Goal: Task Accomplishment & Management: Manage account settings

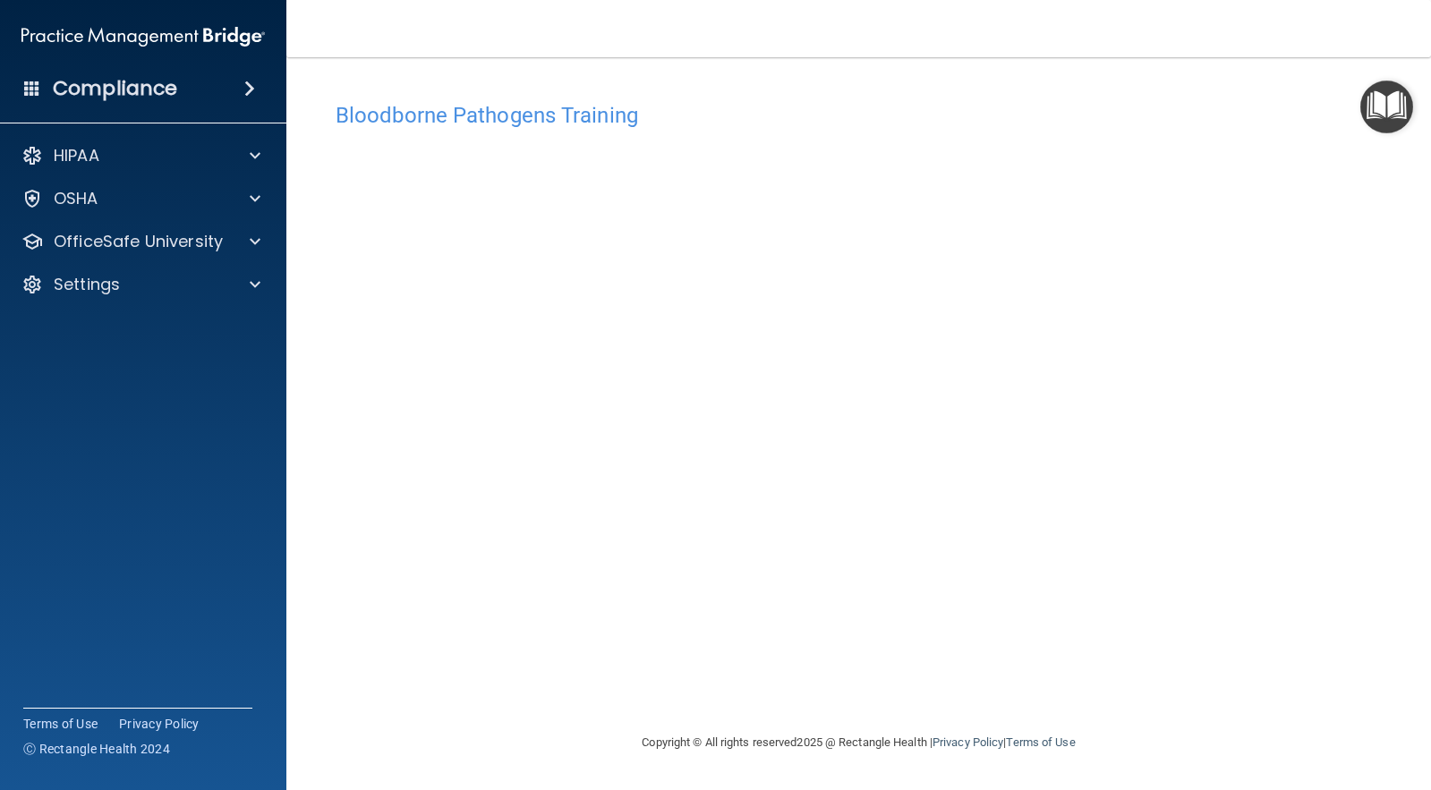
click at [322, 527] on div "Bloodborne Pathogens Training This course doesn’t expire until . Are you sure y…" at bounding box center [858, 412] width 1073 height 639
click at [93, 287] on p "Settings" at bounding box center [87, 284] width 66 height 21
click at [96, 327] on p "My Account" at bounding box center [134, 328] width 244 height 18
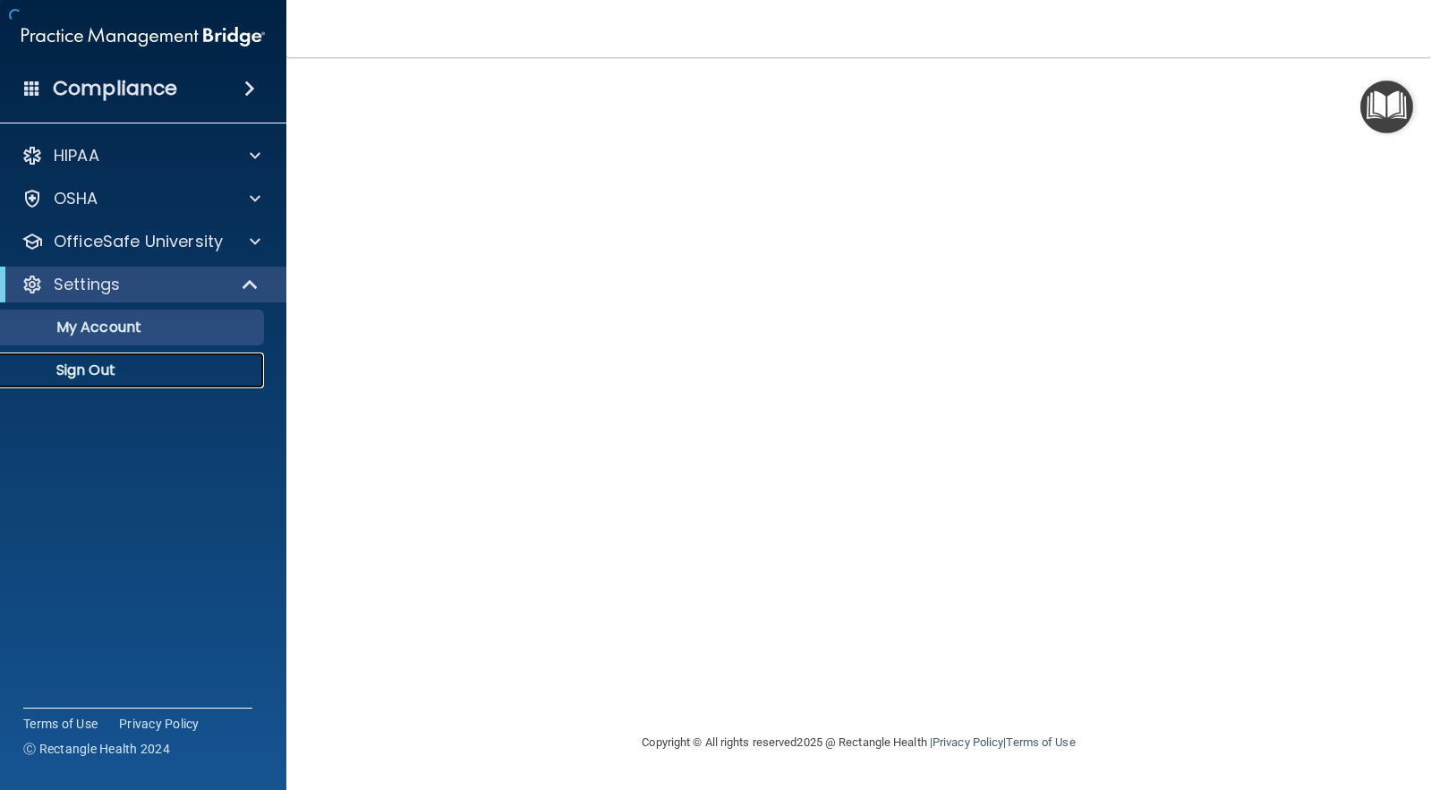
click at [81, 376] on p "Sign Out" at bounding box center [134, 370] width 244 height 18
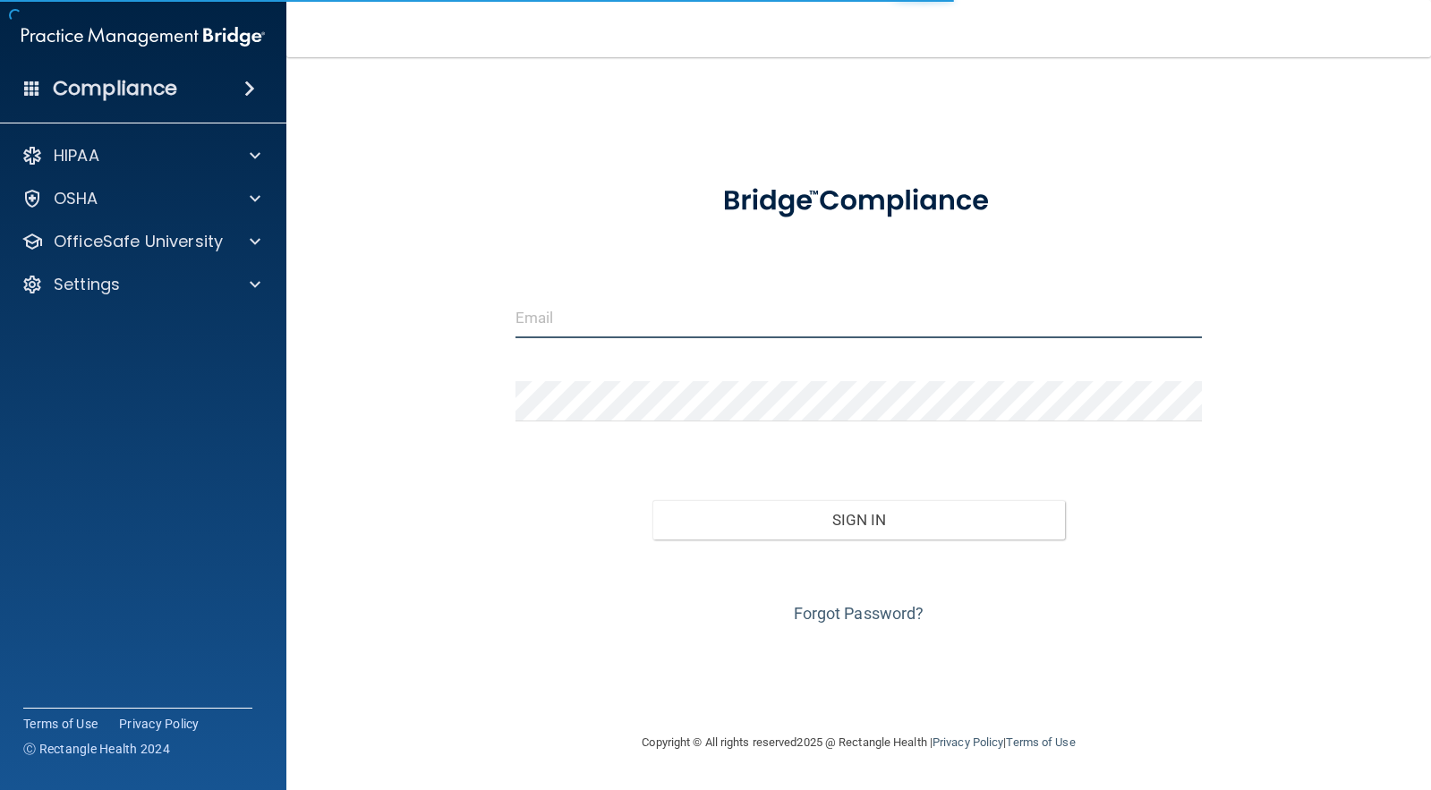
type input "[PERSON_NAME][EMAIL_ADDRESS][PERSON_NAME][DOMAIN_NAME]"
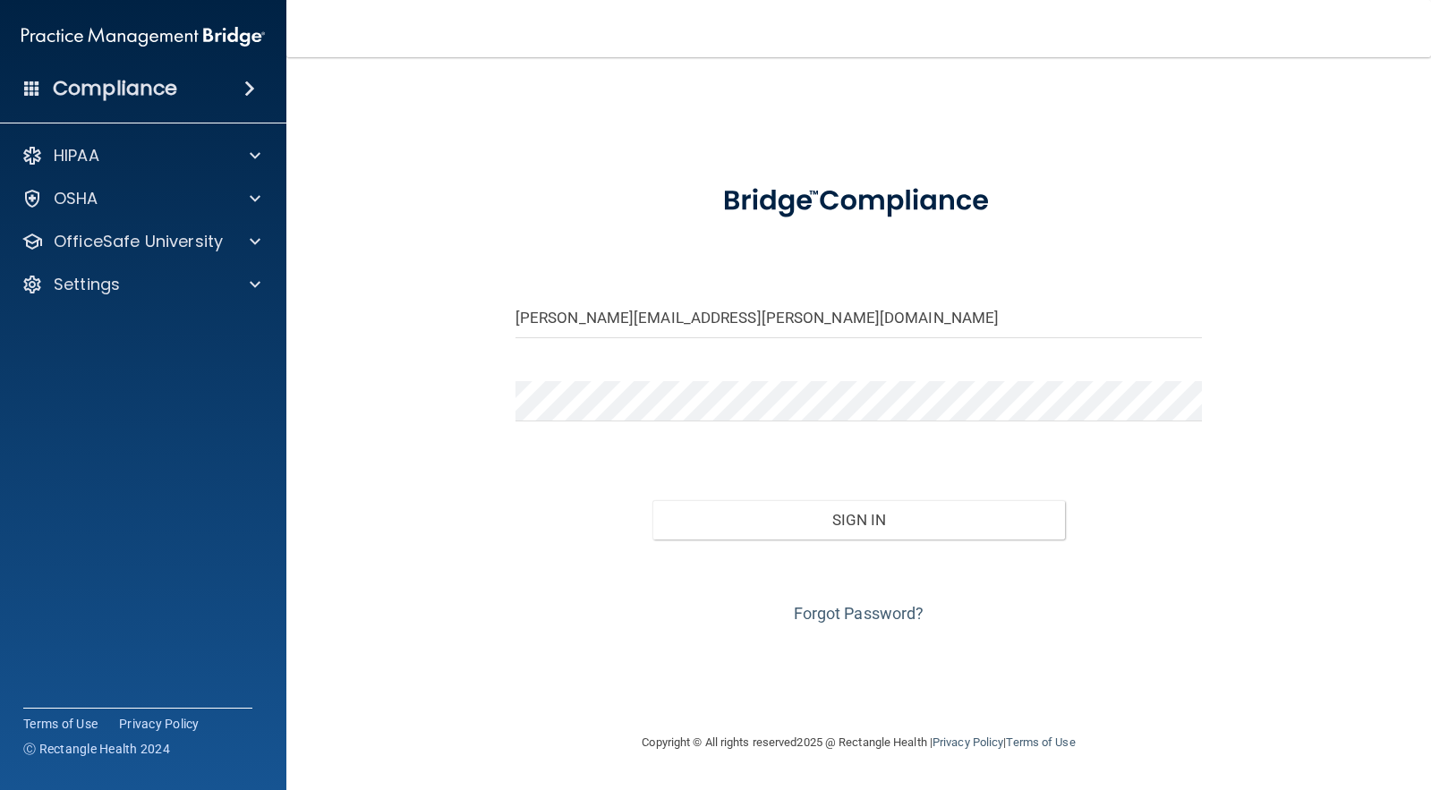
click at [812, 692] on div "gina.luna.cnp@gmail.com Invalid email/password. You don't have permission to ac…" at bounding box center [858, 394] width 1073 height 639
click at [829, 154] on div "gina.luna.cnp@gmail.com Invalid email/password. You don't have permission to ac…" at bounding box center [858, 394] width 1073 height 639
